Goal: Task Accomplishment & Management: Manage account settings

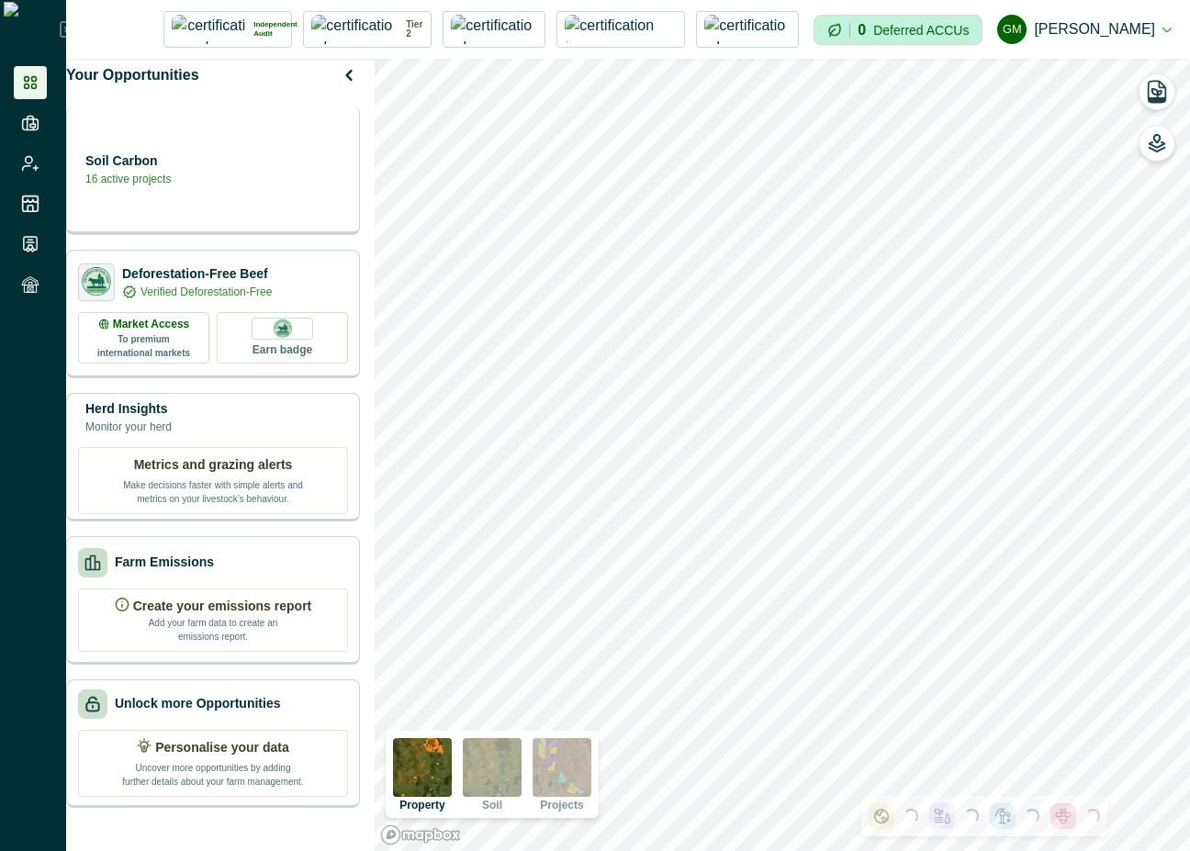
click at [253, 207] on div "Soil Carbon 16 active projects" at bounding box center [213, 171] width 294 height 129
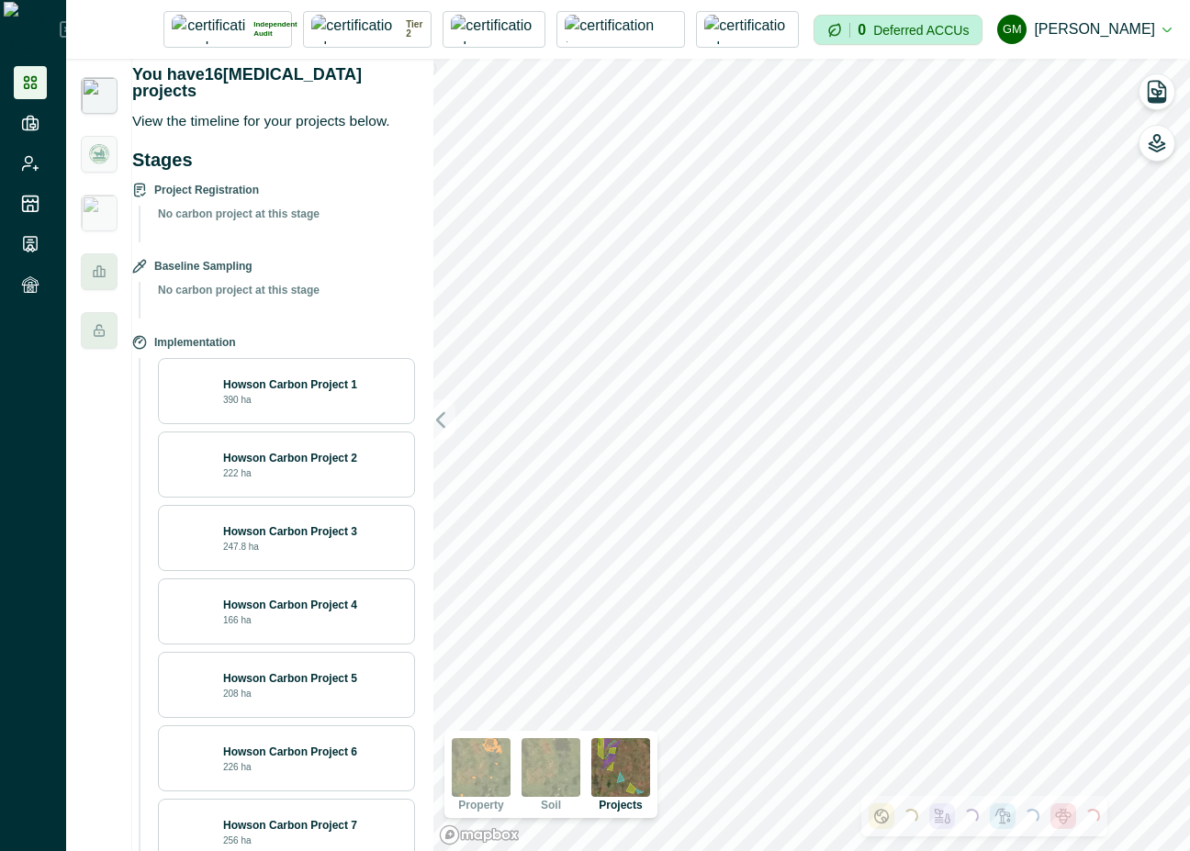
click at [561, 755] on img at bounding box center [551, 767] width 59 height 59
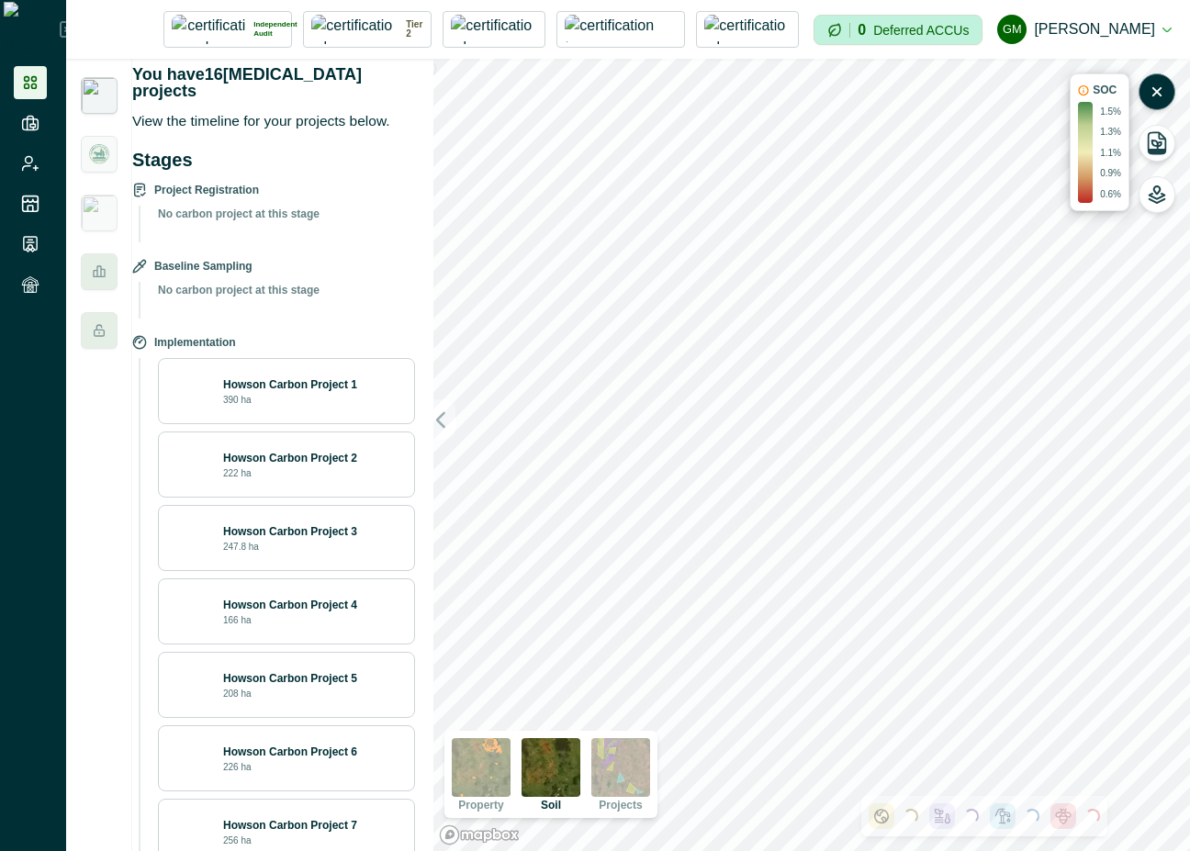
click at [481, 769] on img at bounding box center [481, 767] width 59 height 59
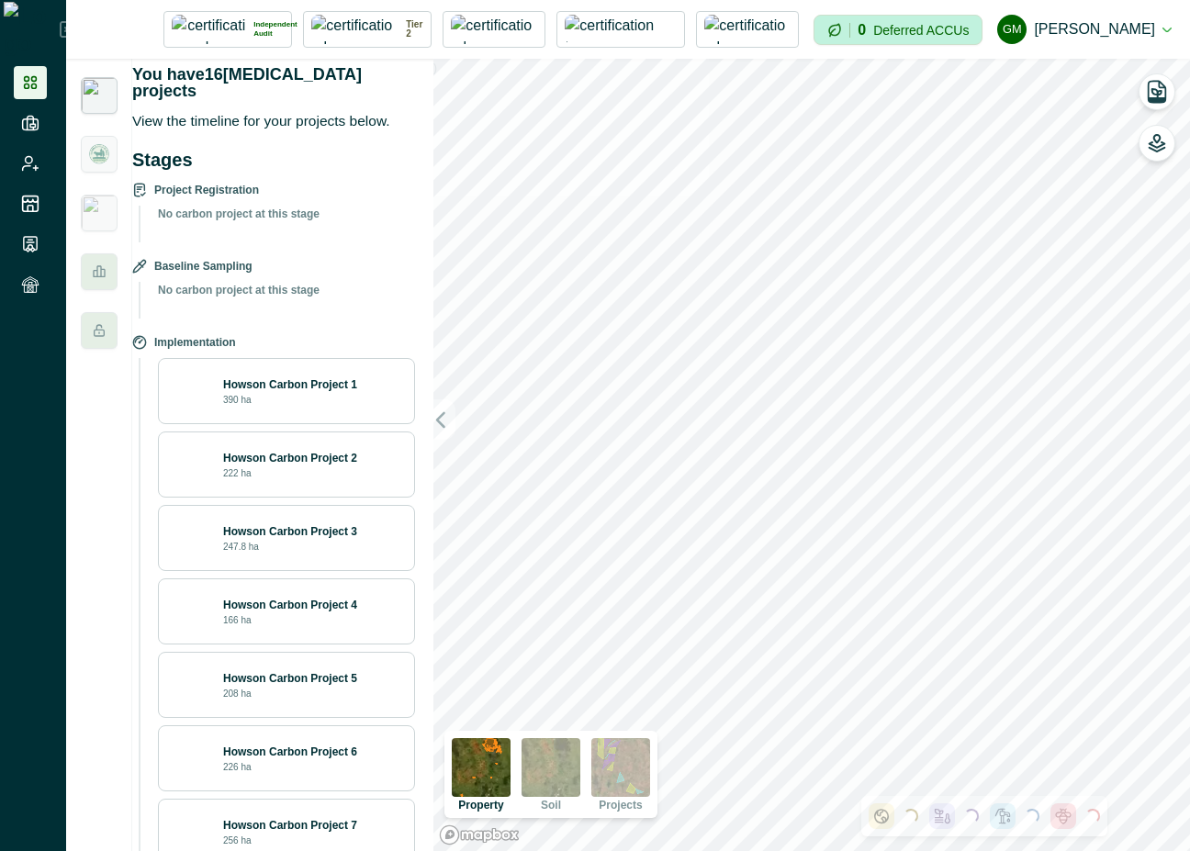
click at [617, 765] on img at bounding box center [620, 767] width 59 height 59
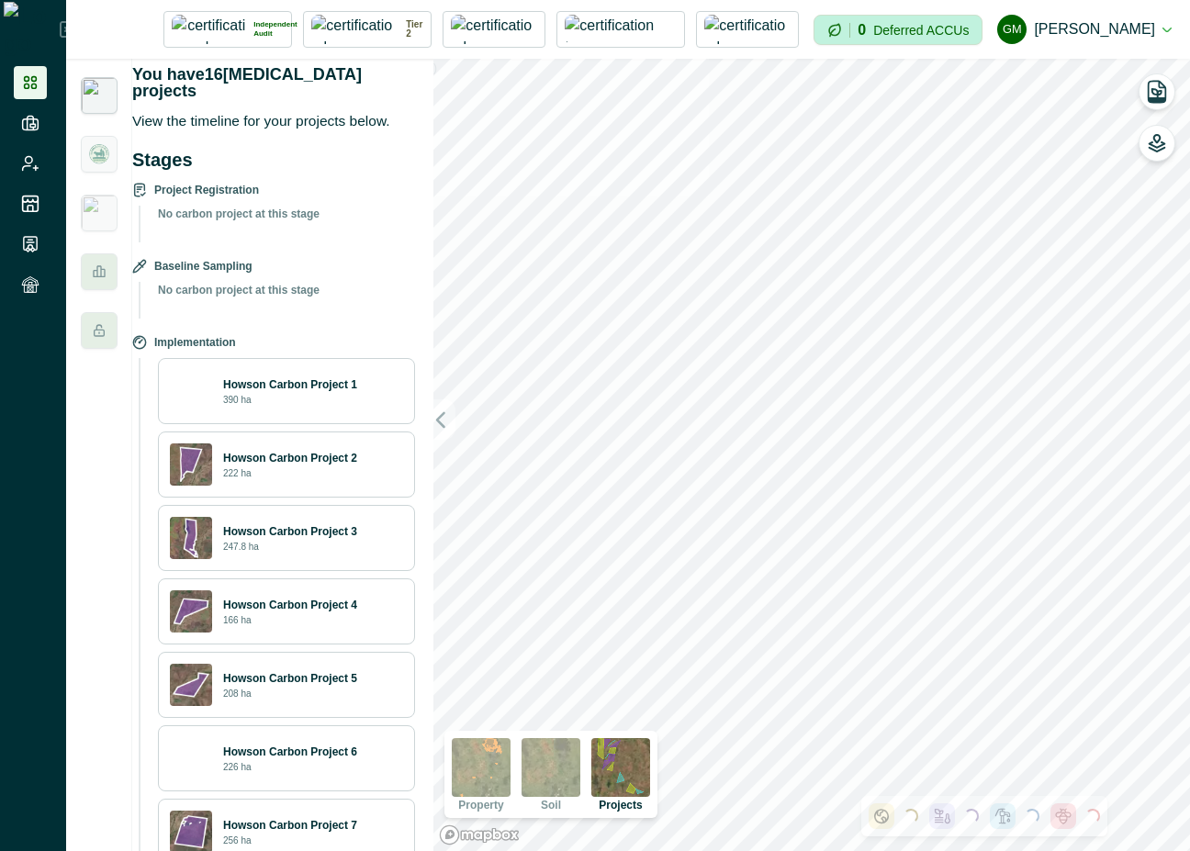
click at [484, 771] on img at bounding box center [481, 767] width 59 height 59
click at [563, 778] on img at bounding box center [551, 767] width 59 height 59
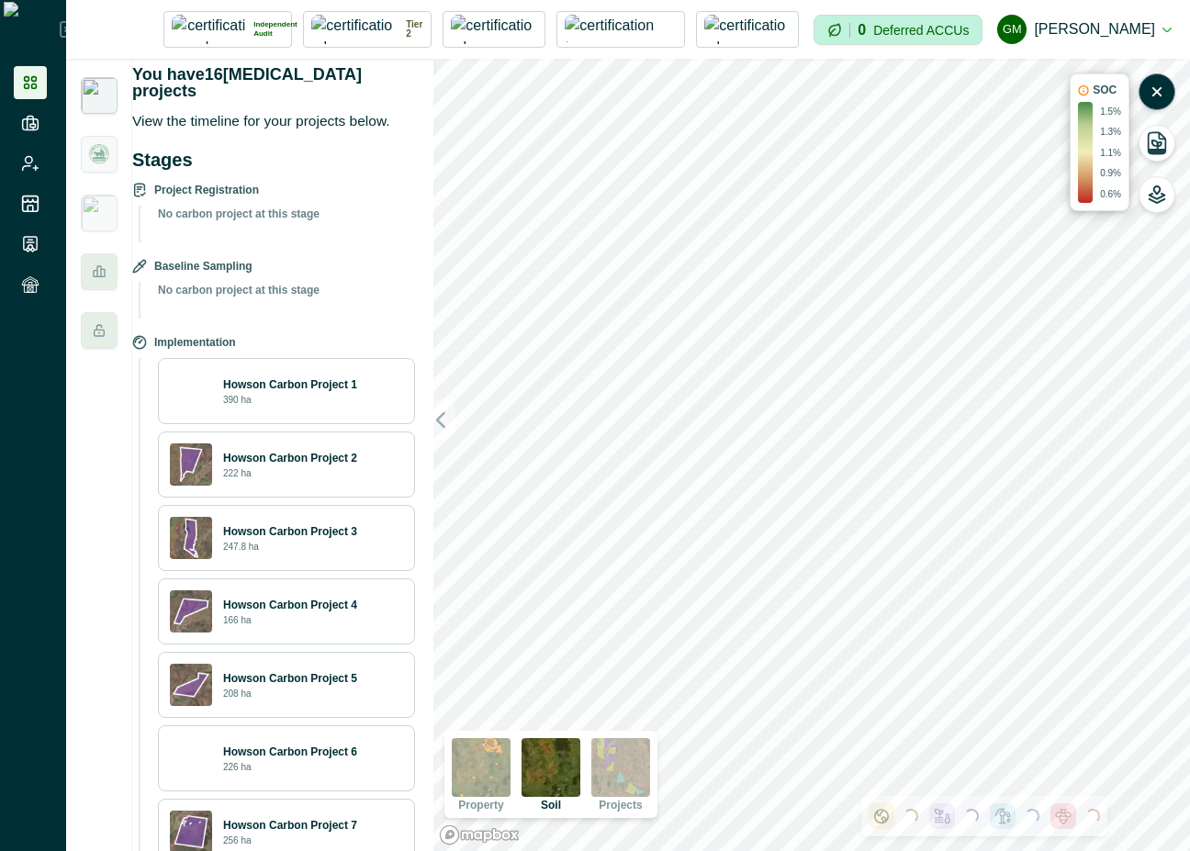
click at [489, 767] on img at bounding box center [481, 767] width 59 height 59
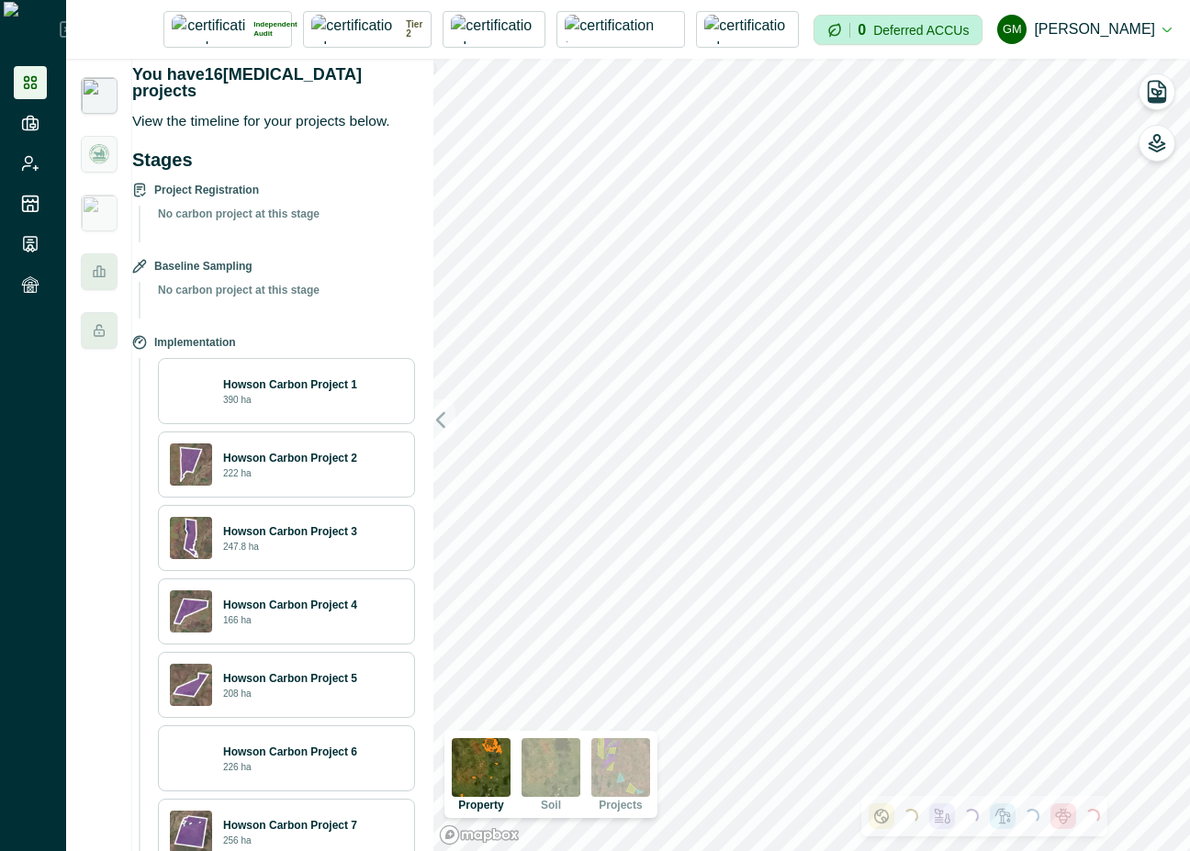
click at [557, 763] on img at bounding box center [551, 767] width 59 height 59
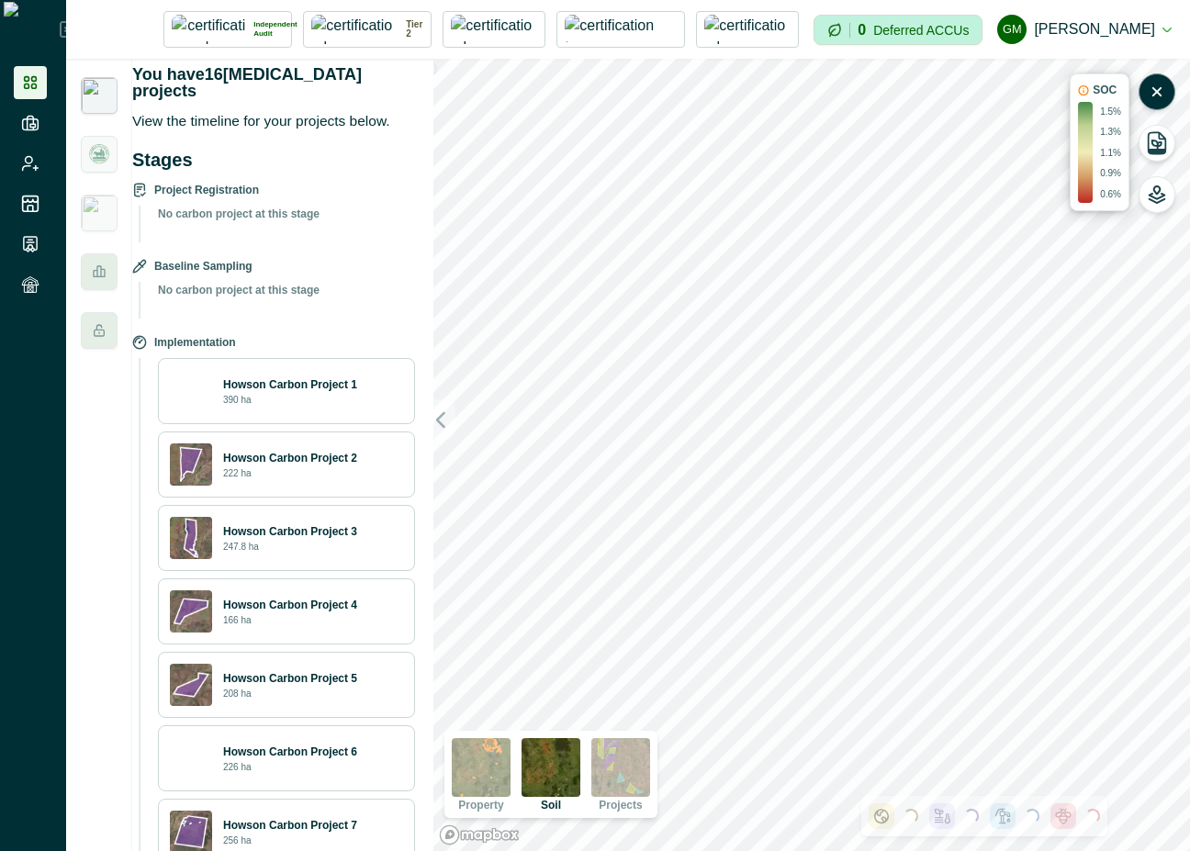
click at [568, 761] on img at bounding box center [551, 767] width 59 height 59
click at [605, 753] on img at bounding box center [620, 767] width 59 height 59
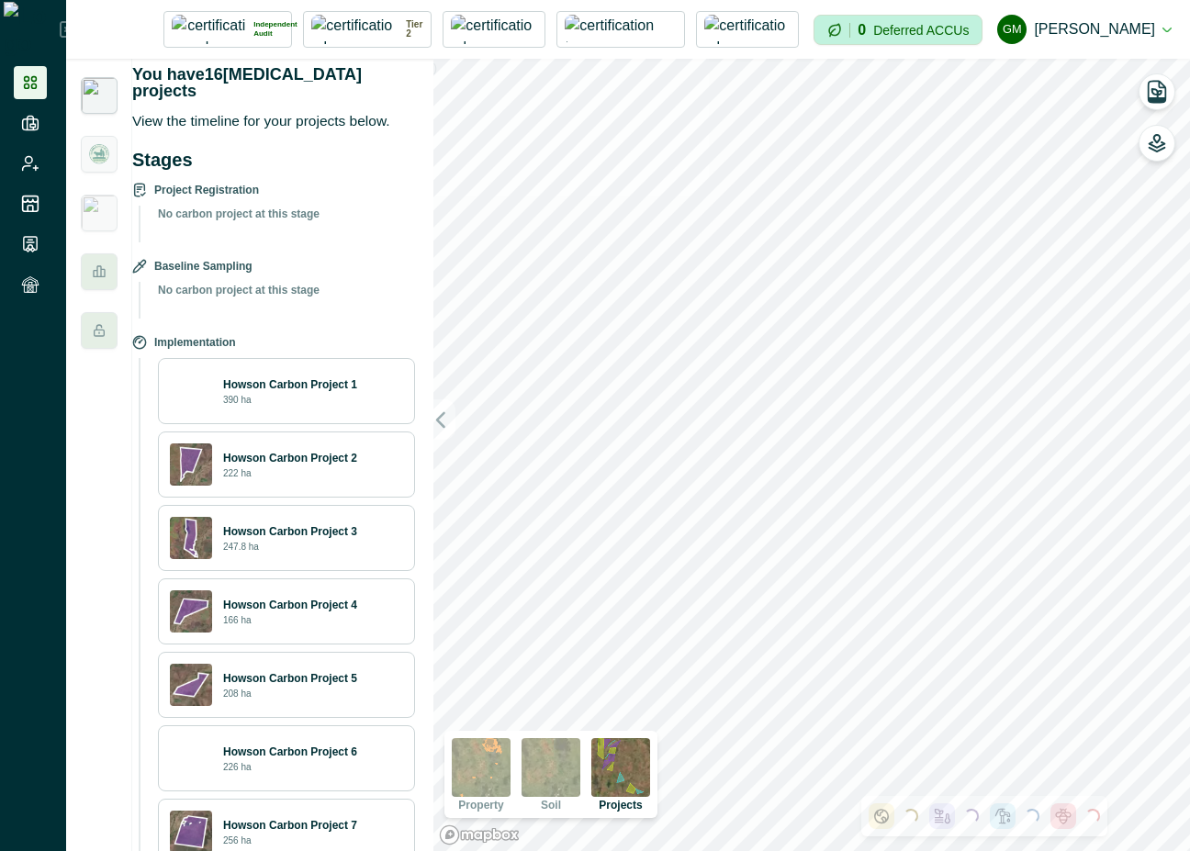
click at [464, 774] on img at bounding box center [481, 767] width 59 height 59
click at [1162, 18] on button "GM [PERSON_NAME]" at bounding box center [1084, 29] width 174 height 44
click at [1080, 91] on button "Sign out" at bounding box center [1069, 82] width 204 height 30
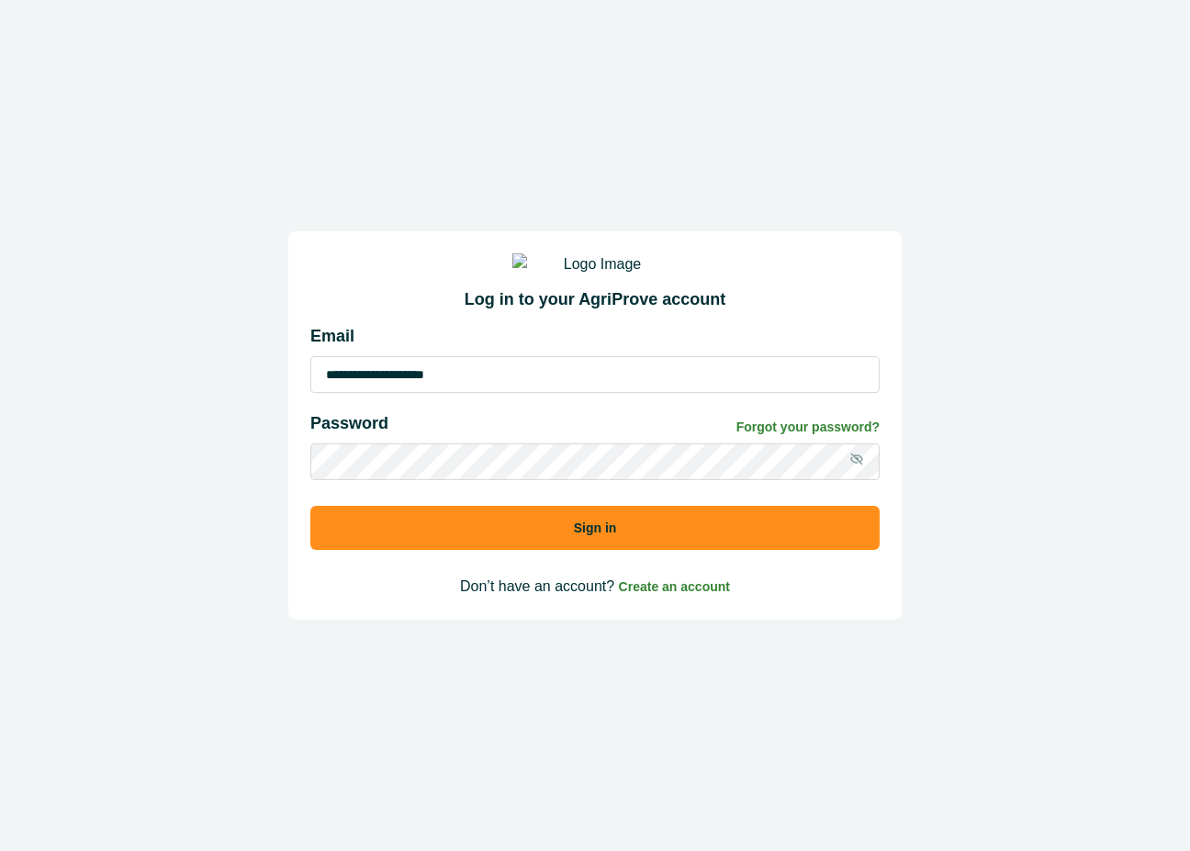
click at [455, 379] on input "**********" at bounding box center [594, 374] width 569 height 37
type input "**********"
click at [538, 531] on button "Sign in" at bounding box center [594, 528] width 569 height 44
